Goal: Transaction & Acquisition: Subscribe to service/newsletter

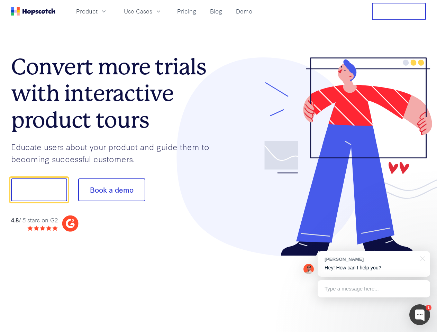
click at [219, 166] on div at bounding box center [323, 156] width 208 height 199
click at [98, 11] on span "Product" at bounding box center [86, 11] width 21 height 9
click at [152, 11] on span "Use Cases" at bounding box center [138, 11] width 28 height 9
click at [399, 11] on button "Free Trial" at bounding box center [399, 11] width 54 height 17
click at [39, 190] on button "Show me!" at bounding box center [39, 189] width 56 height 23
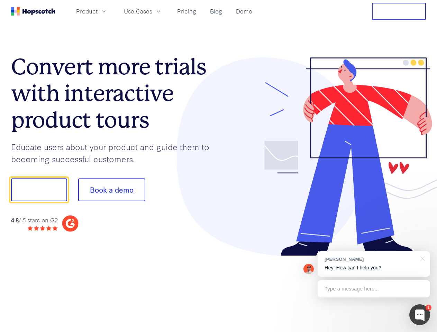
click at [111, 190] on button "Book a demo" at bounding box center [111, 189] width 67 height 23
click at [420, 315] on div at bounding box center [419, 314] width 21 height 21
click at [374, 264] on div "[PERSON_NAME] Hey! How can I help you?" at bounding box center [374, 264] width 112 height 26
click at [421, 258] on div at bounding box center [365, 189] width 130 height 231
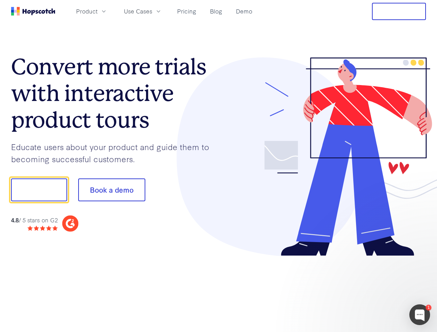
click at [374, 289] on div at bounding box center [365, 235] width 130 height 138
